Goal: Transaction & Acquisition: Purchase product/service

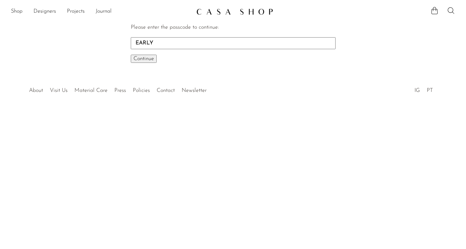
type input "EARLY"
click at [131, 55] on button "Continue One moment..." at bounding box center [144, 59] width 26 height 8
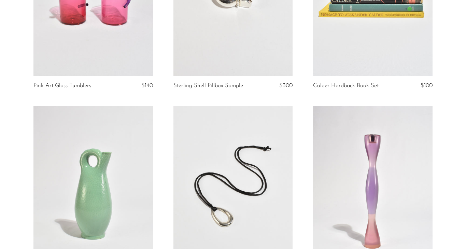
scroll to position [46, 0]
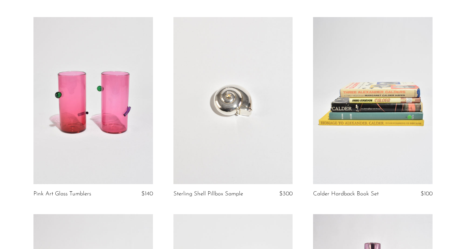
click at [375, 111] on link at bounding box center [372, 100] width 119 height 167
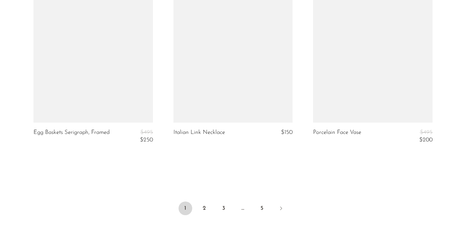
scroll to position [2328, 0]
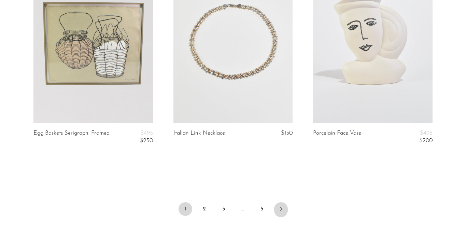
click at [283, 213] on link "Next" at bounding box center [281, 209] width 14 height 15
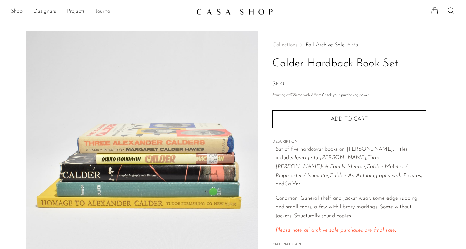
scroll to position [196, 0]
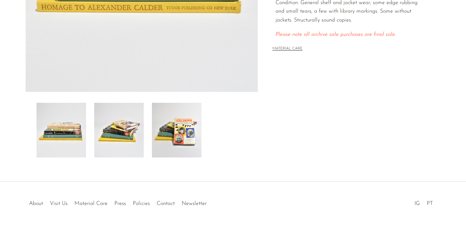
click at [189, 142] on img at bounding box center [177, 130] width 50 height 55
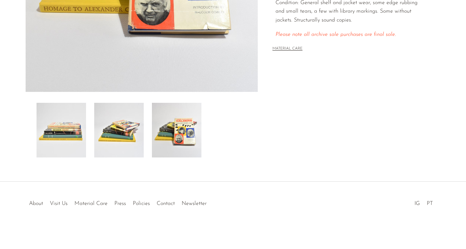
scroll to position [64, 0]
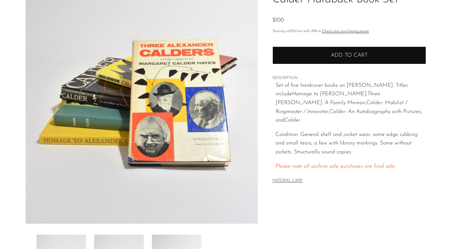
click at [330, 53] on button "Add to cart" at bounding box center [350, 55] width 154 height 18
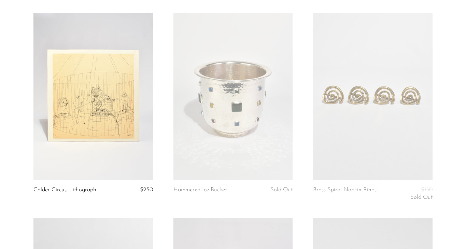
scroll to position [62, 0]
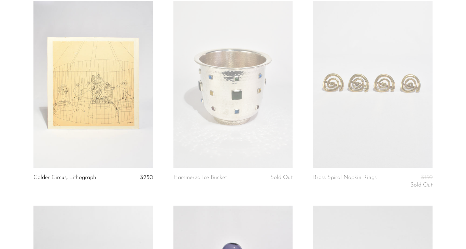
click at [126, 135] on link at bounding box center [92, 84] width 119 height 167
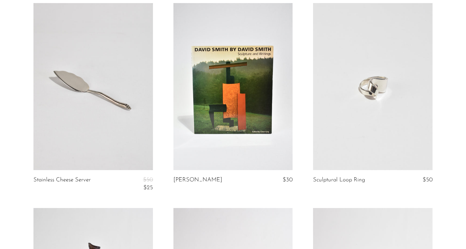
scroll to position [1478, 0]
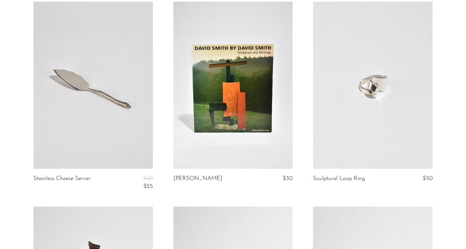
click at [350, 120] on link at bounding box center [372, 85] width 119 height 167
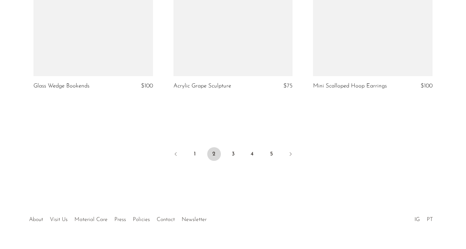
scroll to position [2384, 0]
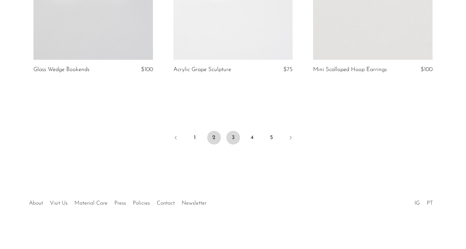
click at [237, 133] on link "3" at bounding box center [233, 138] width 14 height 14
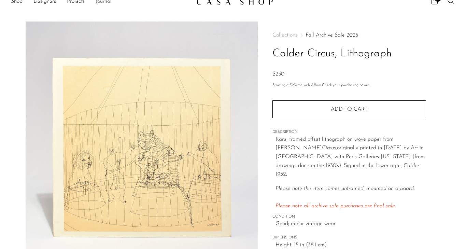
scroll to position [11, 0]
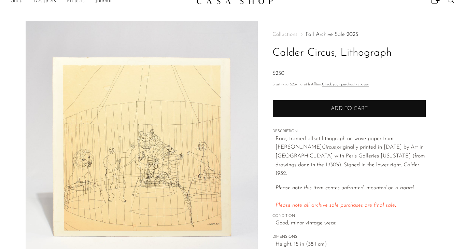
click at [342, 110] on span "Add to cart" at bounding box center [349, 108] width 37 height 5
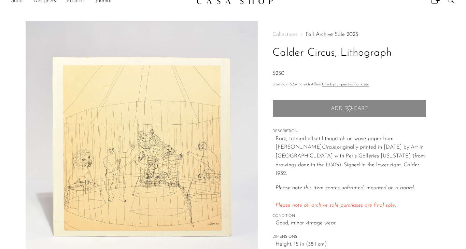
scroll to position [196, 0]
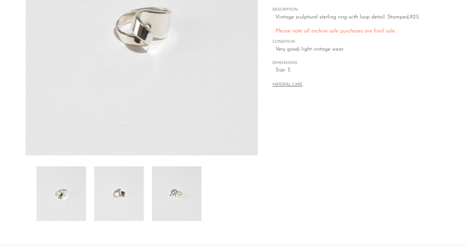
scroll to position [133, 0]
click at [190, 188] on img at bounding box center [177, 193] width 50 height 55
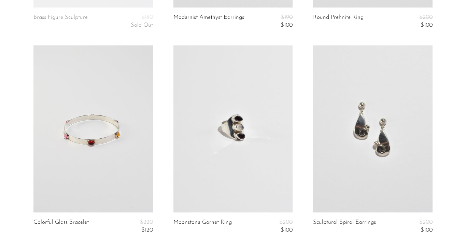
scroll to position [442, 0]
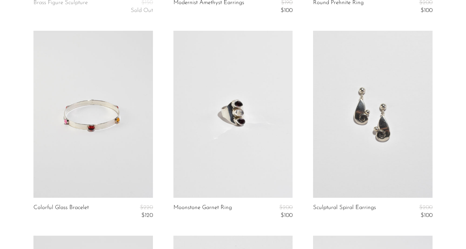
click at [266, 163] on link at bounding box center [232, 114] width 119 height 167
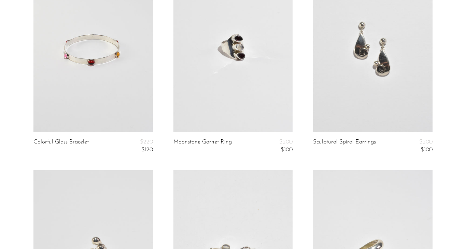
scroll to position [658, 0]
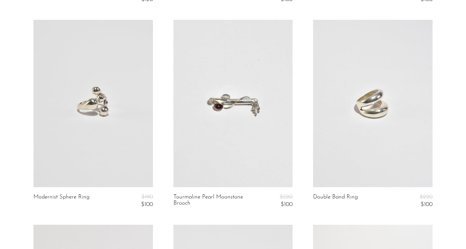
click at [123, 149] on link at bounding box center [92, 103] width 119 height 167
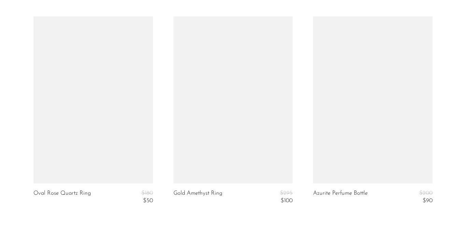
scroll to position [2300, 0]
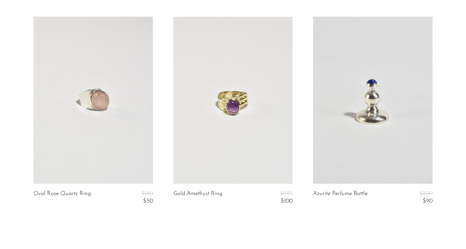
click at [110, 137] on link at bounding box center [92, 100] width 119 height 167
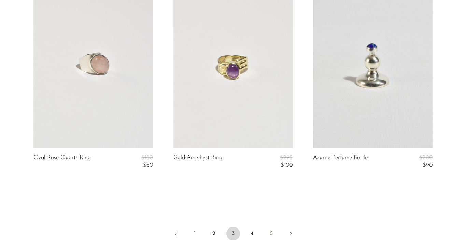
scroll to position [2431, 0]
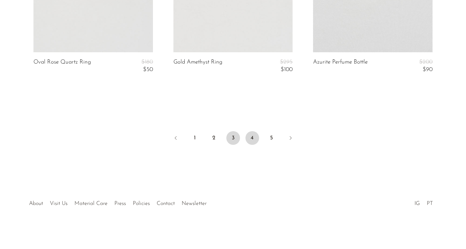
click at [248, 135] on link "4" at bounding box center [253, 138] width 14 height 14
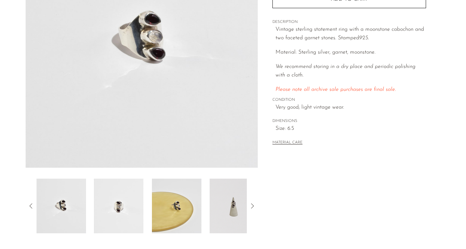
scroll to position [60, 0]
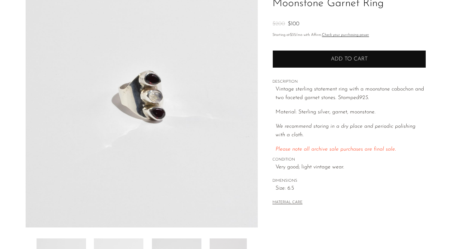
click at [324, 54] on button "Add to cart" at bounding box center [350, 59] width 154 height 18
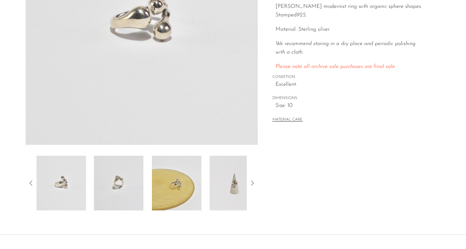
scroll to position [159, 0]
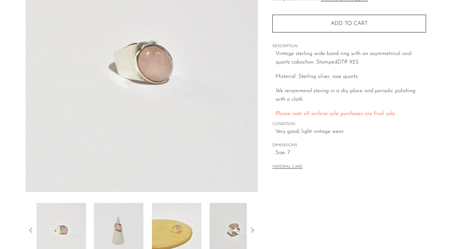
scroll to position [78, 0]
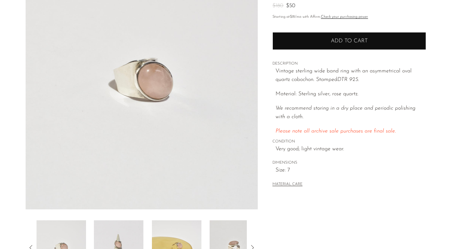
click at [306, 44] on button "Add to cart" at bounding box center [350, 41] width 154 height 18
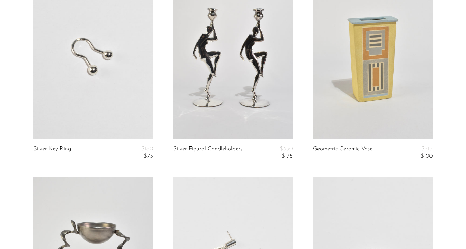
scroll to position [64, 0]
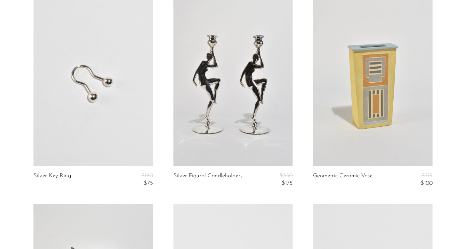
click at [217, 145] on link at bounding box center [232, 82] width 119 height 167
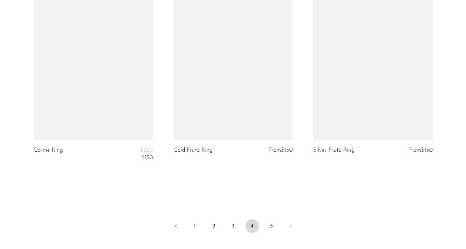
scroll to position [2432, 0]
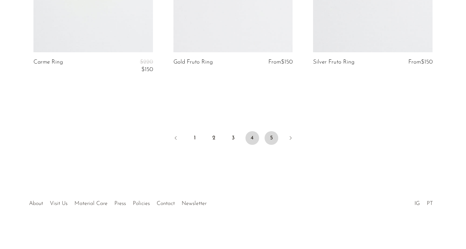
click at [274, 138] on link "5" at bounding box center [272, 138] width 14 height 14
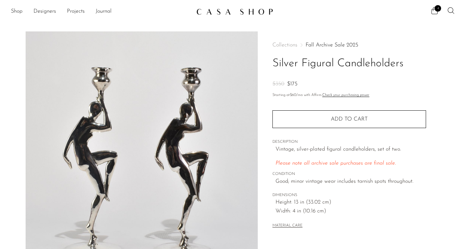
scroll to position [196, 0]
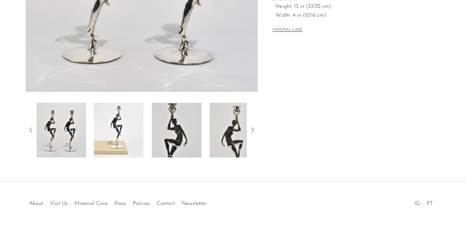
click at [226, 143] on img at bounding box center [235, 130] width 50 height 55
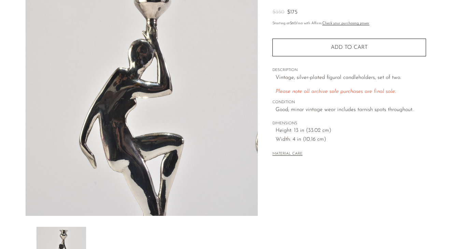
scroll to position [24, 0]
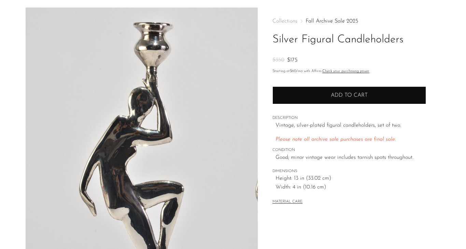
click at [289, 94] on button "Add to cart" at bounding box center [350, 95] width 154 height 18
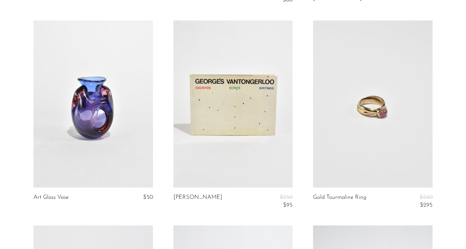
scroll to position [250, 0]
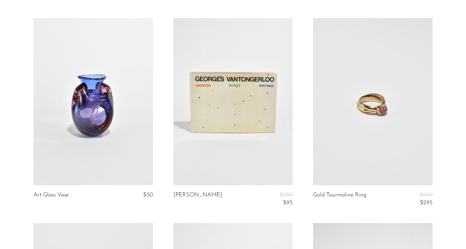
click at [281, 135] on link at bounding box center [232, 101] width 119 height 167
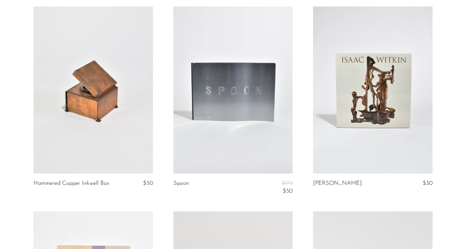
scroll to position [475, 0]
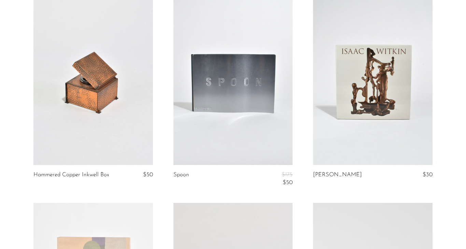
click at [249, 122] on link at bounding box center [232, 81] width 119 height 167
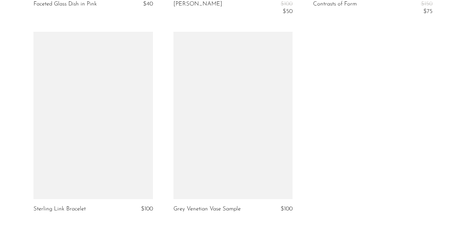
scroll to position [2216, 0]
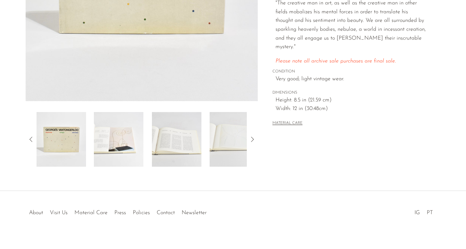
scroll to position [196, 0]
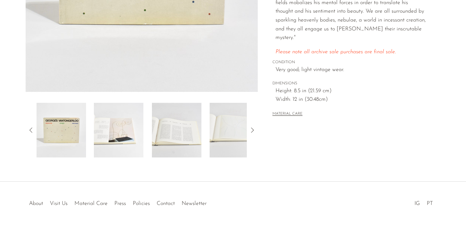
click at [178, 148] on img at bounding box center [177, 130] width 50 height 55
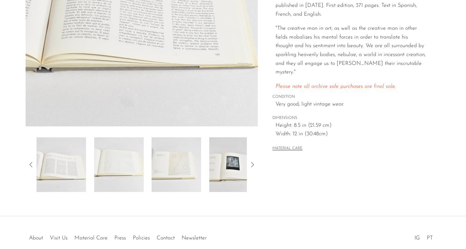
scroll to position [96, 0]
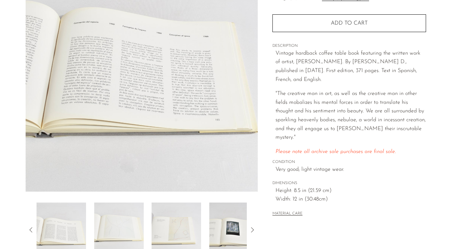
click at [222, 228] on img at bounding box center [234, 230] width 50 height 55
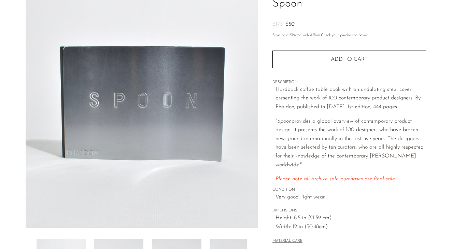
scroll to position [182, 0]
